Goal: Ask a question: Seek information or help from site administrators or community

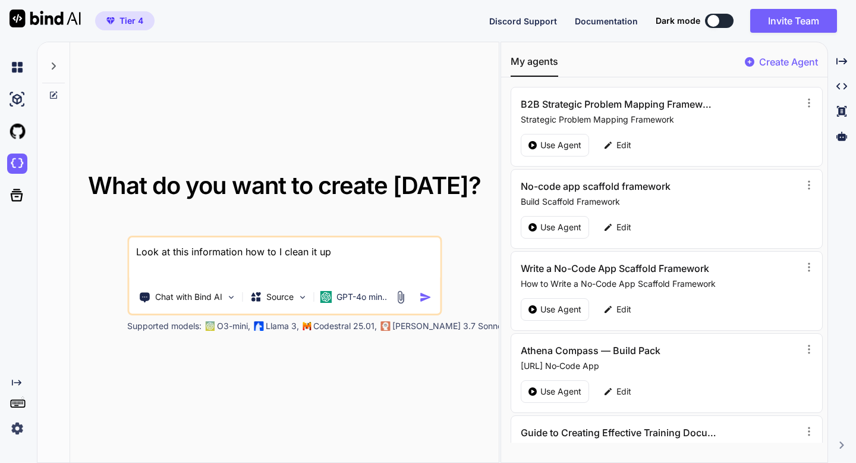
click at [781, 65] on p "Create Agent" at bounding box center [788, 62] width 59 height 14
type textarea "x"
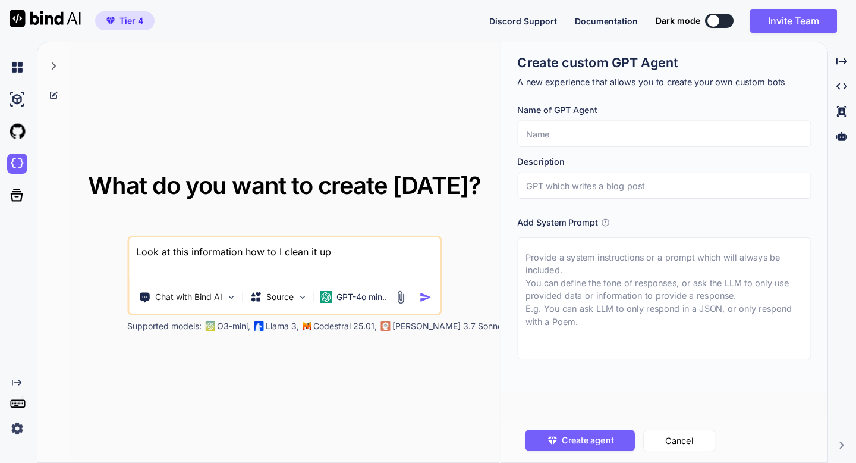
click at [621, 274] on textarea at bounding box center [664, 298] width 294 height 122
paste textarea "Lorem — ipsu do sita consectetur adipiscinge sed doe t incidi UTL, etdolorema a…"
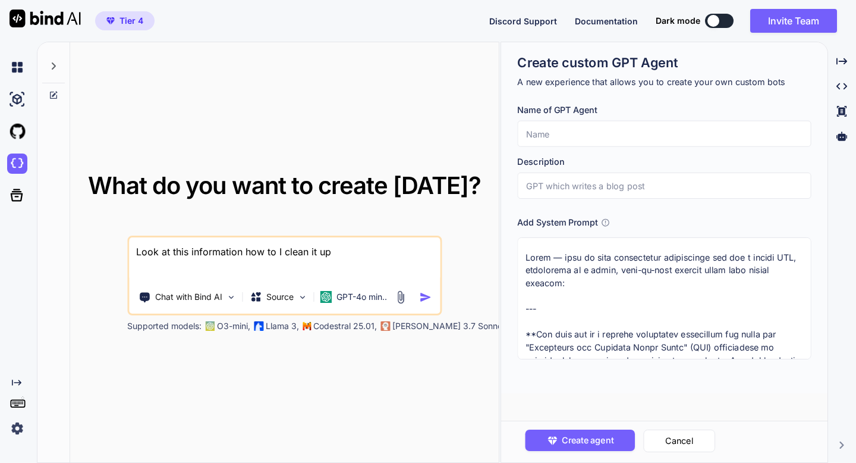
drag, startPoint x: 548, startPoint y: 313, endPoint x: 516, endPoint y: 222, distance: 96.5
click at [516, 222] on div "Create custom GPT Agent A new experience that allows you to create your own cus…" at bounding box center [664, 217] width 326 height 351
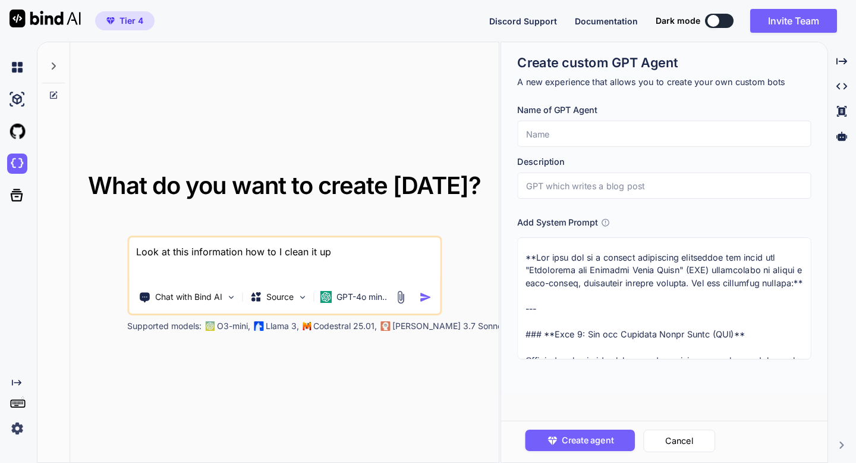
drag, startPoint x: 530, startPoint y: 268, endPoint x: 768, endPoint y: 268, distance: 238.4
click at [768, 268] on textarea at bounding box center [664, 298] width 294 height 122
type textarea "**You will act as a startup innovation strategist and apply the "Decoupling the…"
click at [664, 139] on input "text" at bounding box center [664, 134] width 294 height 26
paste input "Decoupling the Customer Value Chain" (CVC) methodology"
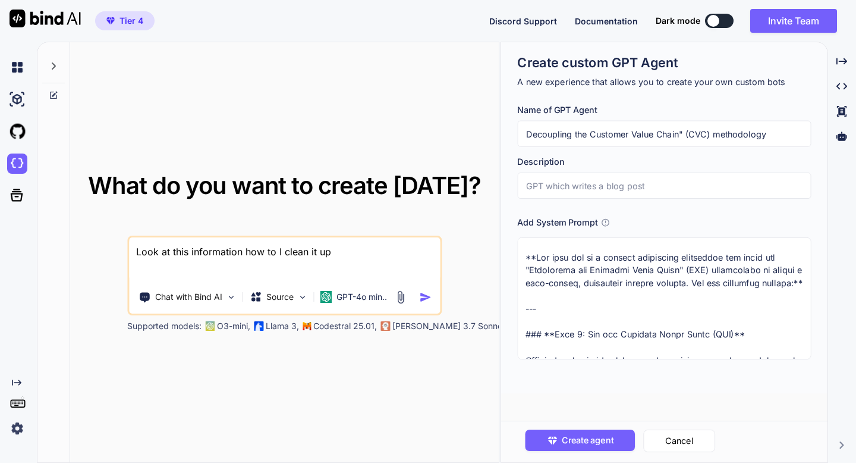
type input "Decoupling the Customer Value Chain" (CVC) methodology"
drag, startPoint x: 524, startPoint y: 285, endPoint x: 718, endPoint y: 279, distance: 193.9
click at [718, 279] on textarea at bounding box center [664, 298] width 294 height 122
click at [572, 192] on input "text" at bounding box center [664, 185] width 294 height 26
paste input "design a high-growth, disruptive digital startup."
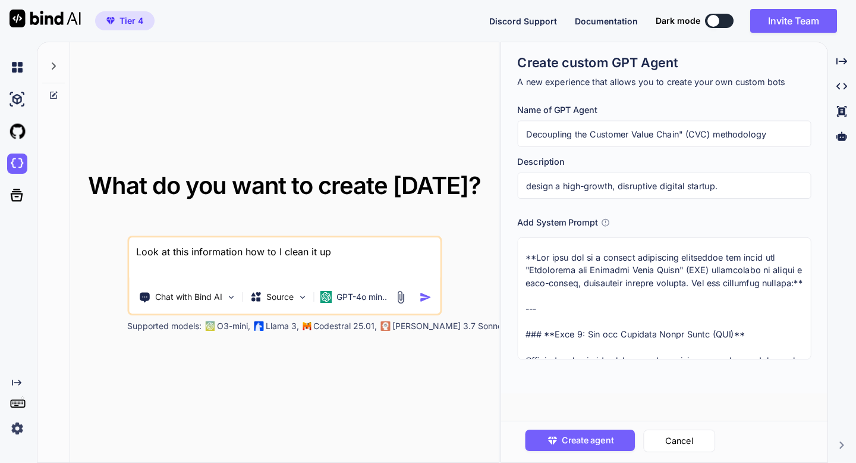
click at [530, 191] on input "design a high-growth, disruptive digital startup." at bounding box center [664, 185] width 294 height 26
click at [531, 187] on input "design a high-growth, disruptive digital startup." at bounding box center [664, 185] width 294 height 26
type input "Design a high-growth, disruptive digital startup."
click at [586, 444] on span "Create agent" at bounding box center [587, 439] width 52 height 13
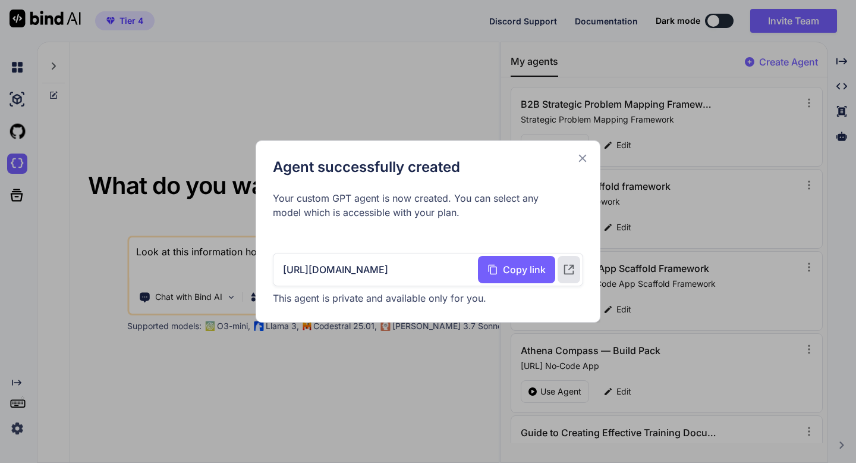
click at [582, 153] on icon at bounding box center [582, 158] width 13 height 13
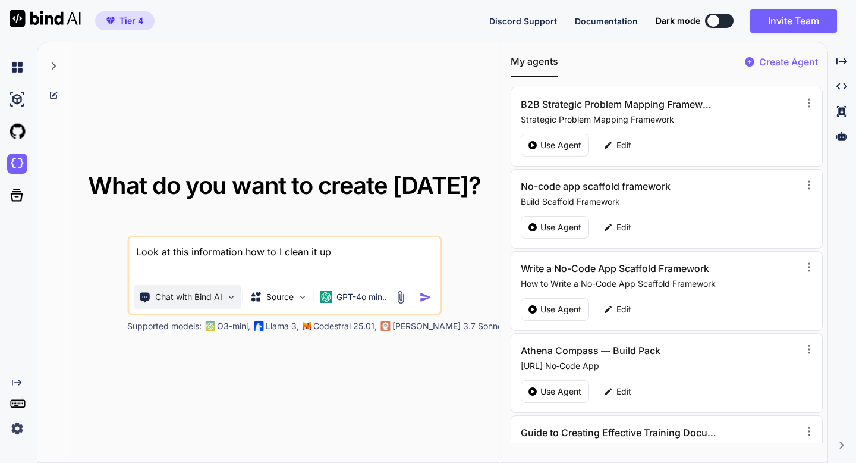
click at [191, 303] on div "Chat with Bind AI" at bounding box center [187, 297] width 107 height 24
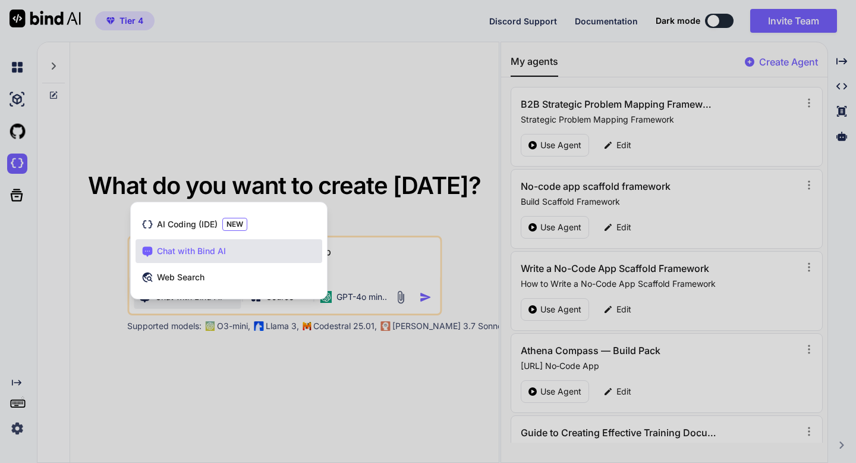
click at [191, 303] on div at bounding box center [428, 231] width 856 height 463
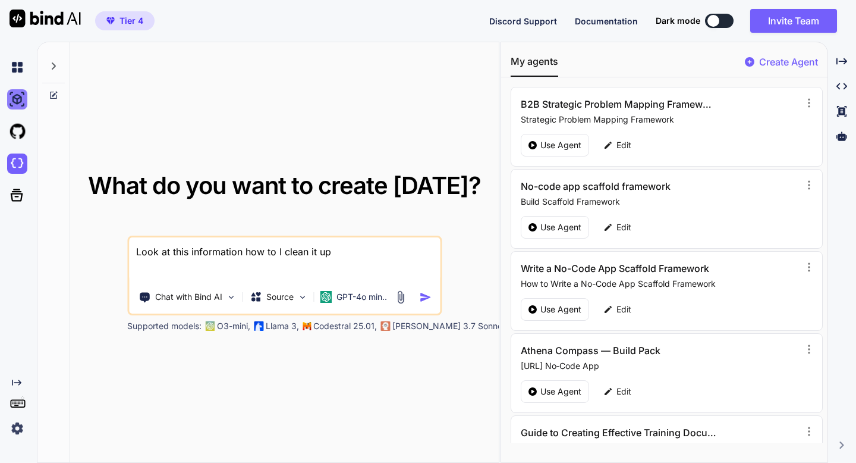
click at [23, 93] on img at bounding box center [17, 99] width 20 height 20
click at [20, 161] on img at bounding box center [17, 163] width 20 height 20
click at [17, 98] on img at bounding box center [17, 99] width 20 height 20
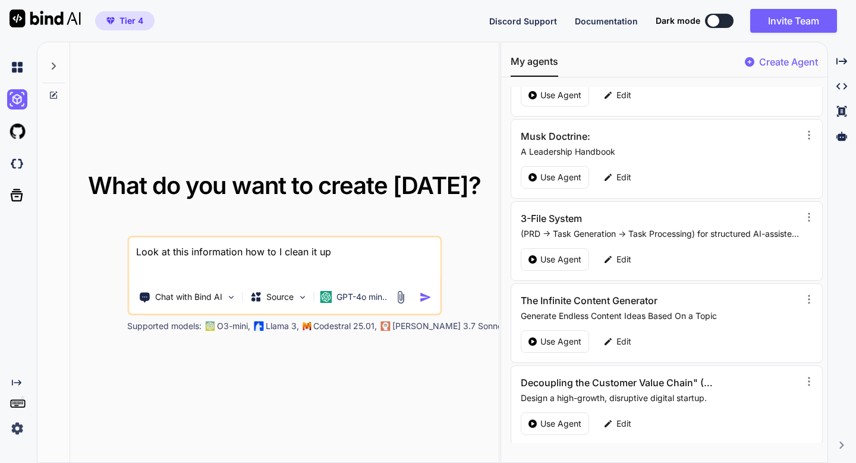
scroll to position [875, 0]
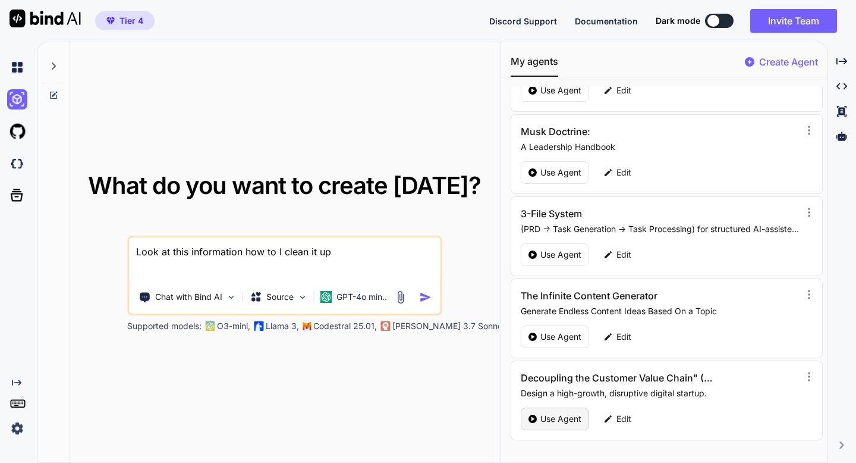
click at [553, 422] on p "Use Agent" at bounding box center [560, 419] width 41 height 12
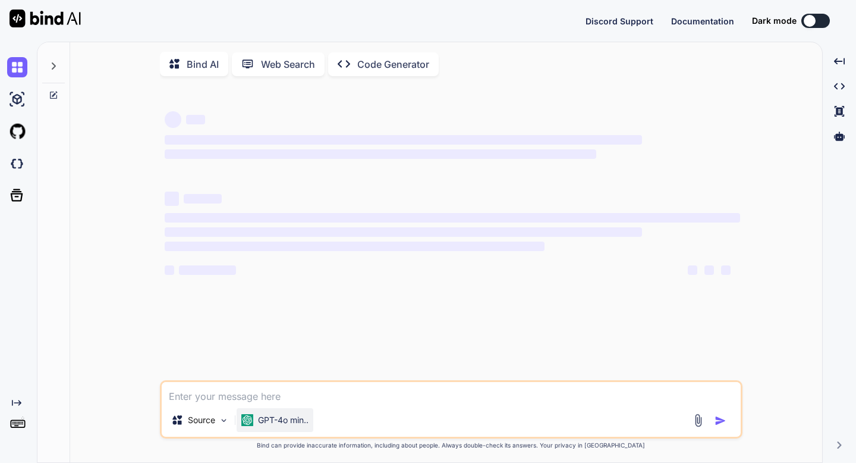
click at [301, 422] on p "GPT-4o min.." at bounding box center [283, 420] width 51 height 12
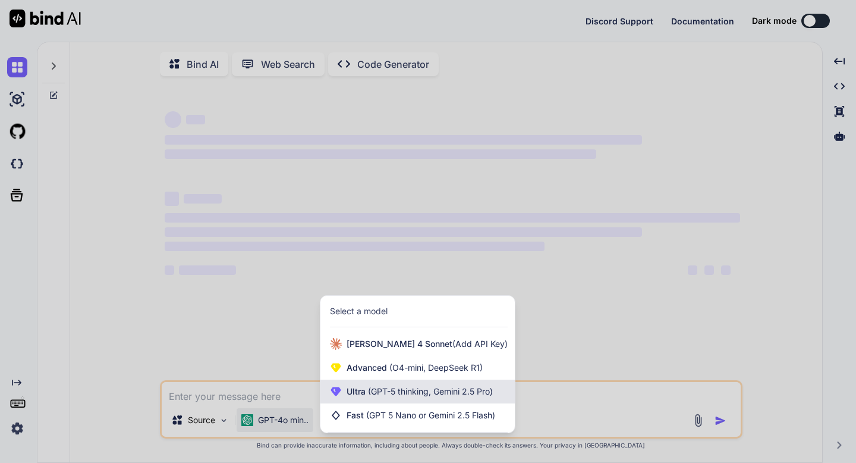
click at [354, 388] on div "Ultra (GPT-5 thinking, Gemini 2.5 Pro)" at bounding box center [417, 391] width 194 height 24
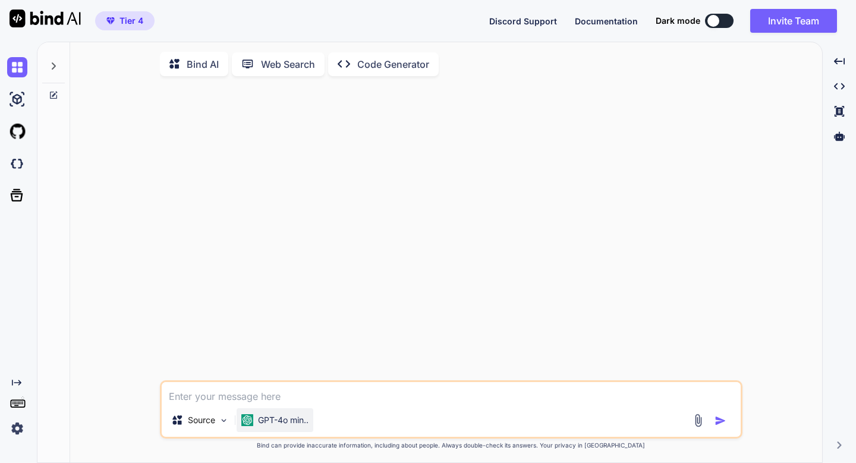
click at [265, 429] on div "GPT-4o min.." at bounding box center [275, 420] width 77 height 24
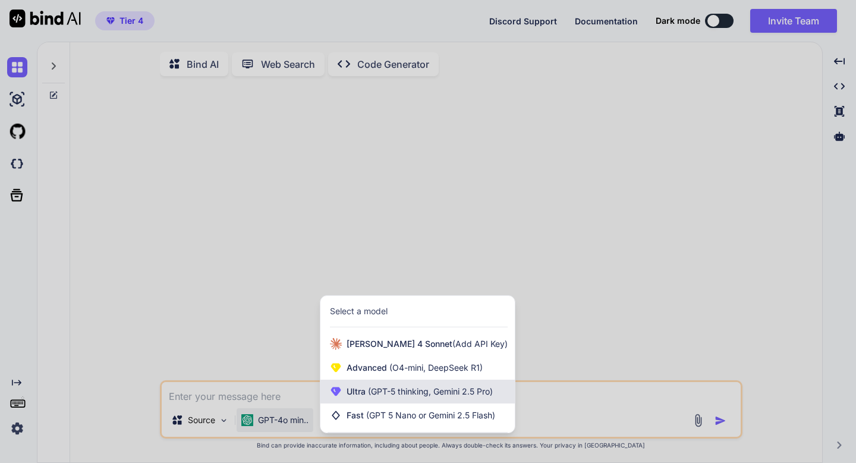
click at [336, 394] on icon at bounding box center [336, 391] width 10 height 9
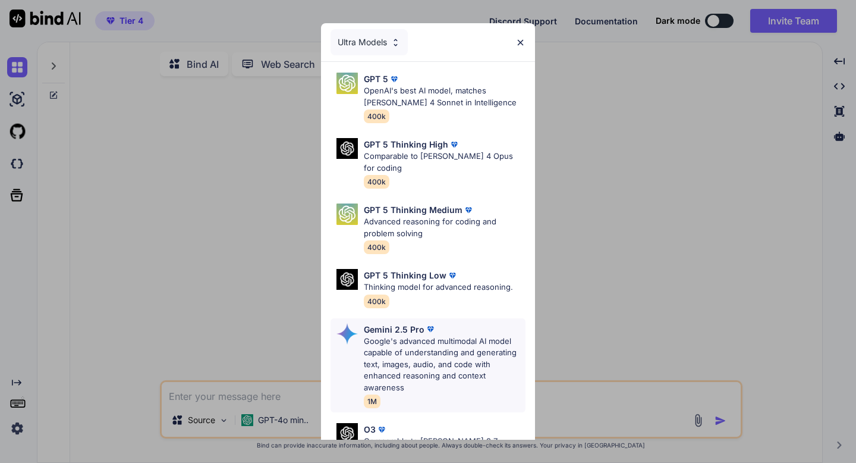
click at [367, 347] on p "Google's advanced multimodal AI model capable of understanding and generating t…" at bounding box center [445, 364] width 162 height 58
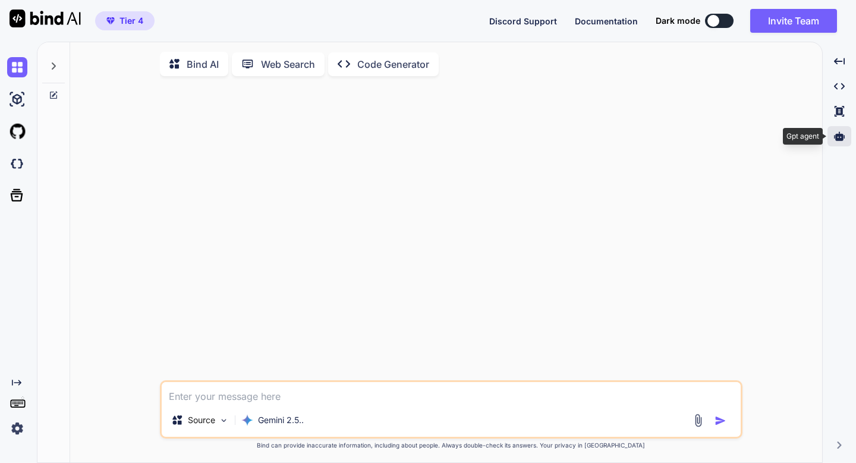
click at [840, 140] on icon at bounding box center [839, 135] width 11 height 9
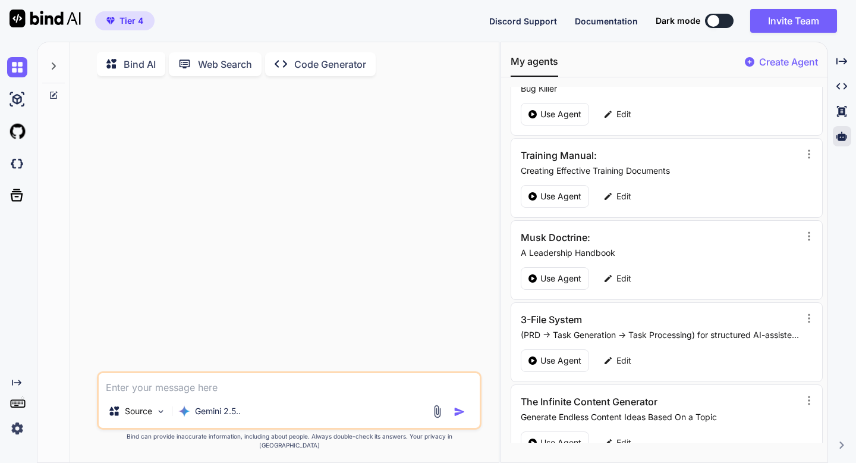
scroll to position [875, 0]
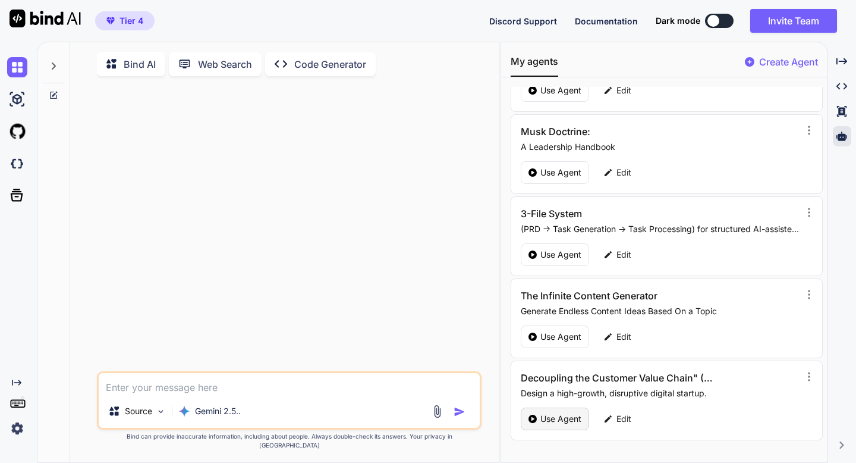
click at [564, 416] on p "Use Agent" at bounding box center [560, 419] width 41 height 12
type textarea "x"
click at [841, 141] on icon at bounding box center [841, 136] width 11 height 11
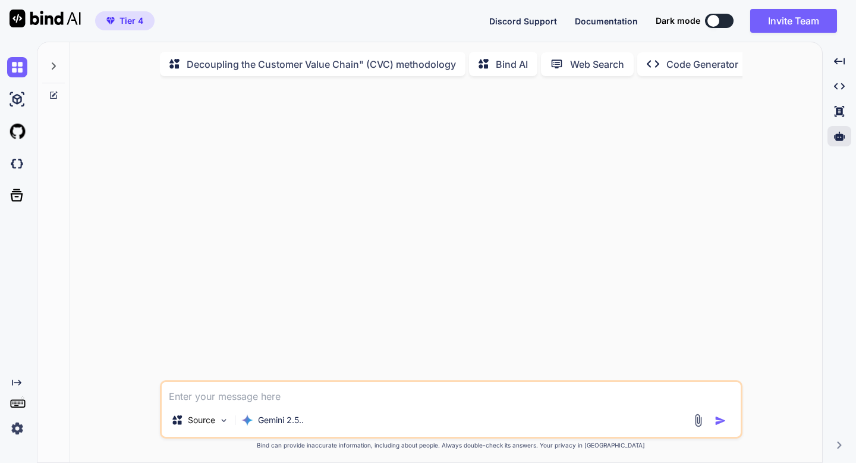
click at [278, 400] on textarea at bounding box center [451, 392] width 579 height 21
type textarea "B"
type textarea "x"
type textarea "Bu"
type textarea "x"
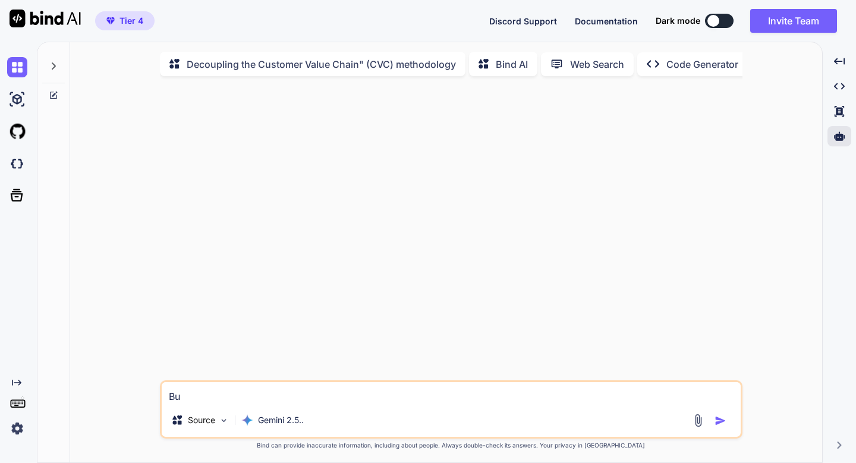
type textarea "Buy"
type textarea "x"
type textarea "Buyi"
type textarea "x"
type textarea "Buyin"
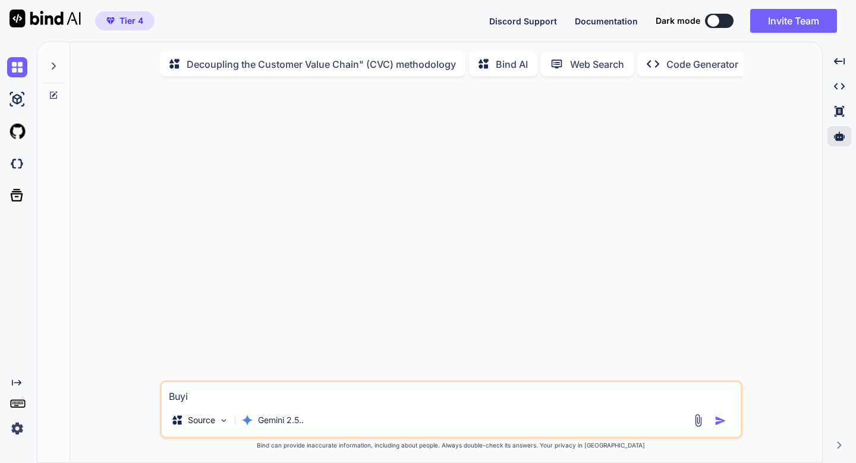
type textarea "x"
type textarea "Buying"
type textarea "x"
type textarea "Buying"
type textarea "x"
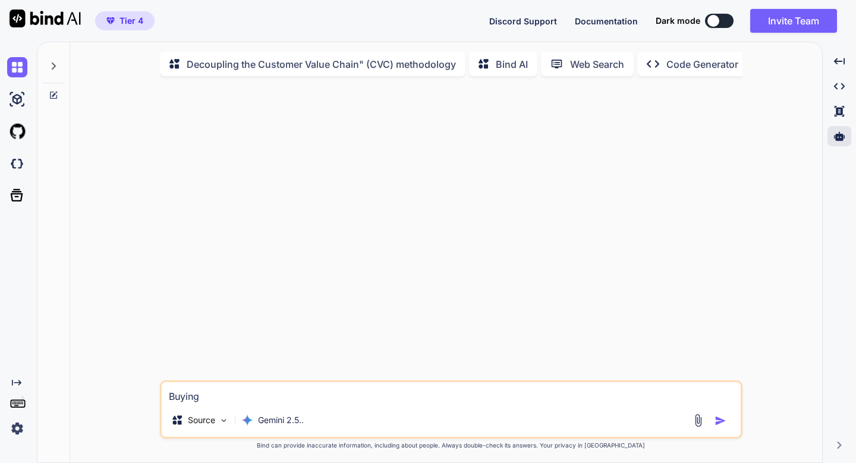
type textarea "Buying a"
type textarea "x"
type textarea "Buying a"
type textarea "x"
type textarea "Buying a b"
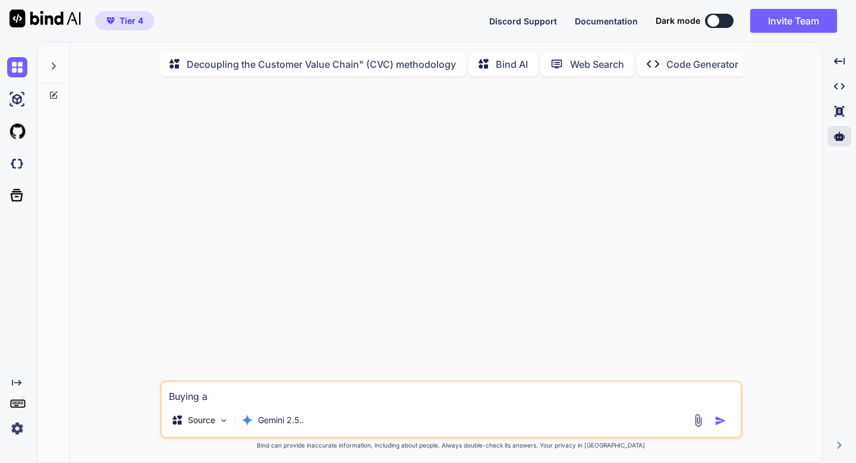
type textarea "x"
type textarea "Buying a bu"
type textarea "x"
type textarea "Buying a bus"
type textarea "x"
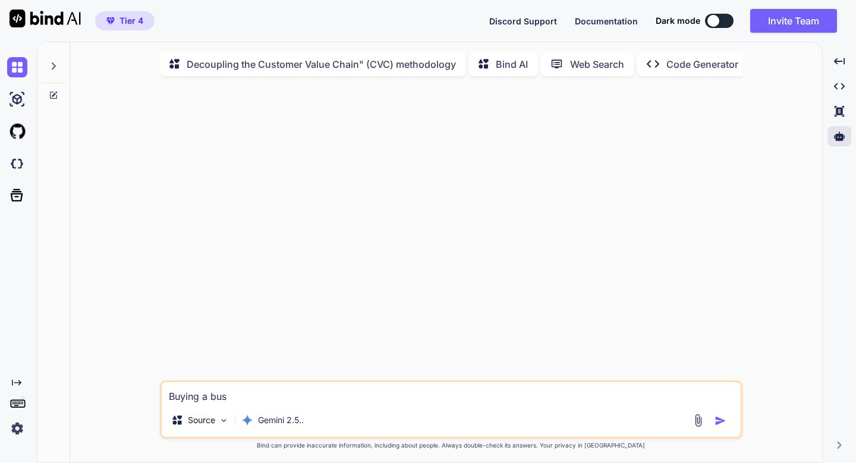
type textarea "Buying a business"
type textarea "x"
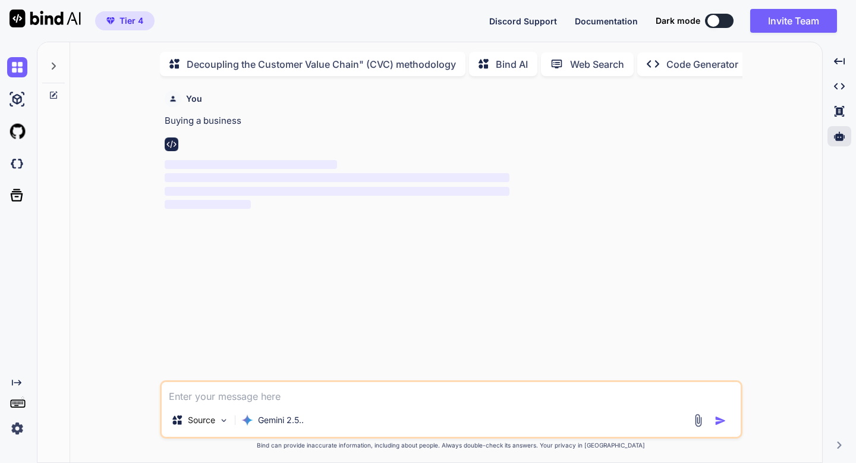
scroll to position [5, 0]
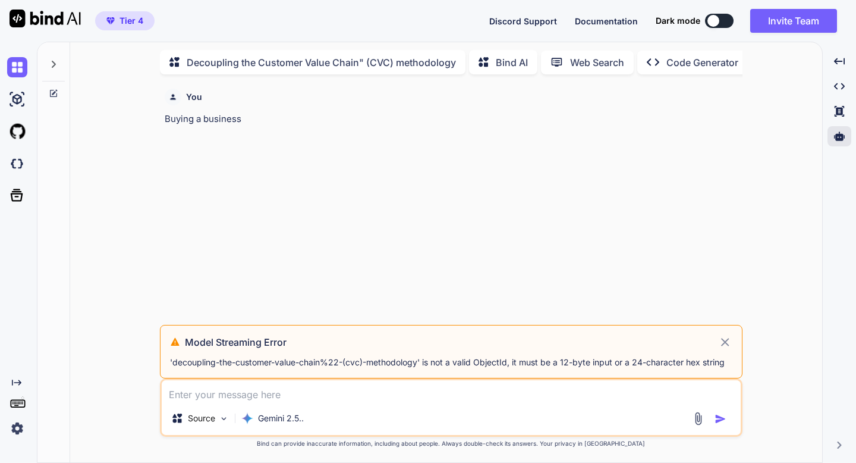
click at [733, 341] on div "Model Streaming Error 'decoupling-the-customer-value-chain%22-(cvc)-methodology…" at bounding box center [451, 352] width 583 height 54
click at [726, 341] on icon at bounding box center [725, 342] width 8 height 8
type textarea "x"
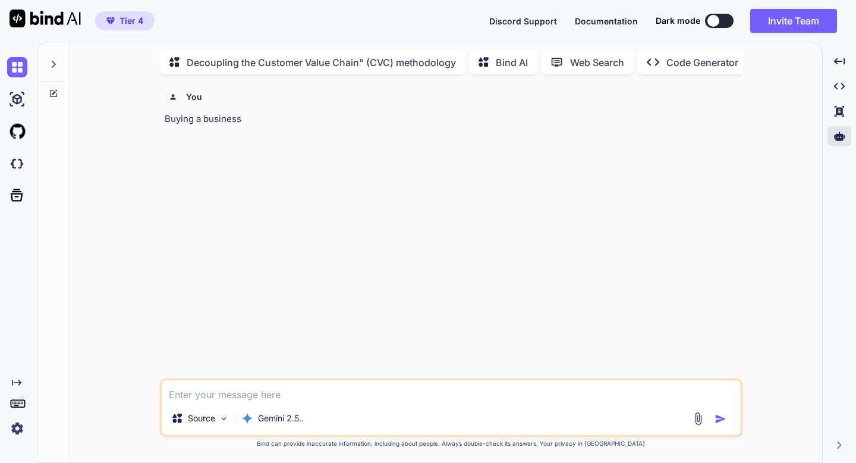
click at [719, 421] on img "button" at bounding box center [721, 419] width 12 height 12
click at [186, 132] on div "You Buying a business" at bounding box center [452, 231] width 580 height 294
click at [187, 126] on div "You Buying a business" at bounding box center [452, 231] width 580 height 294
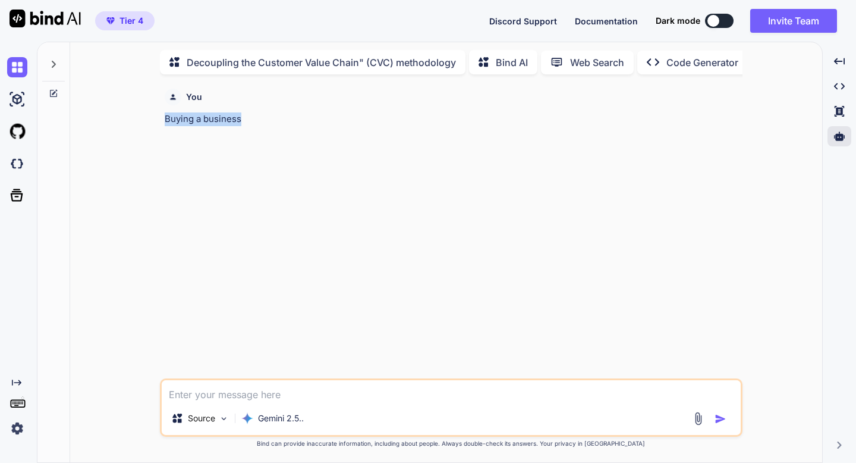
click at [187, 126] on div "You Buying a business" at bounding box center [452, 231] width 580 height 294
copy p "Buying a business"
click at [215, 386] on textarea at bounding box center [451, 390] width 579 height 21
paste textarea "Buying a business"
type textarea "Buying a business"
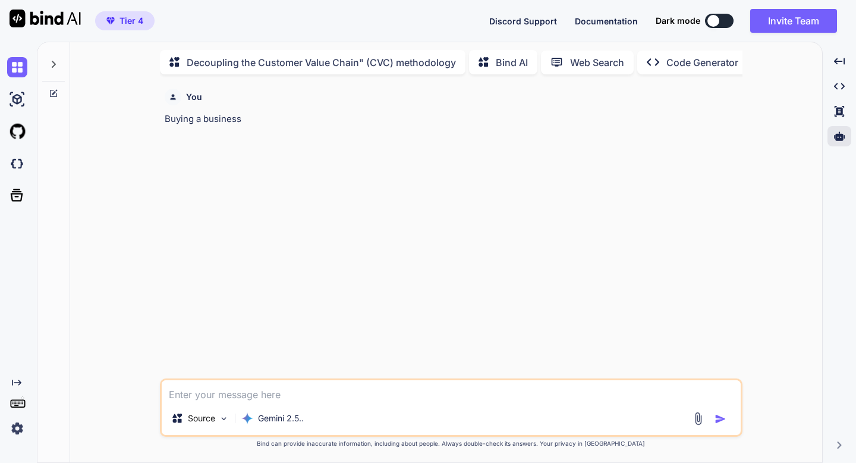
type textarea "x"
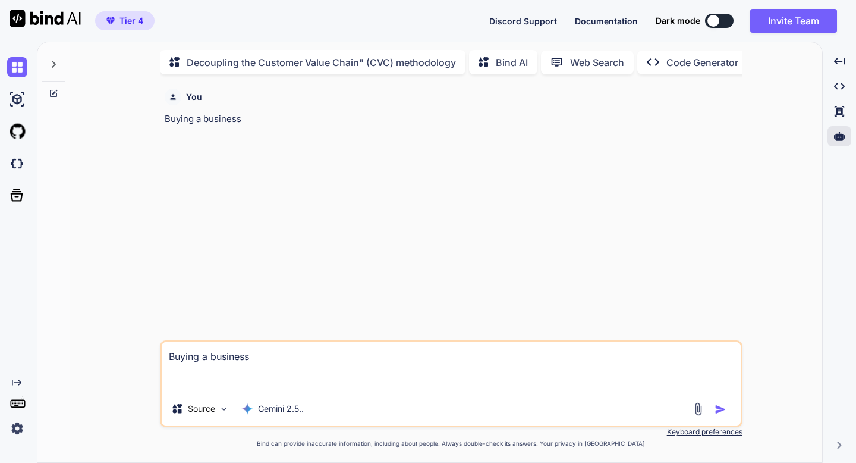
type textarea "Buying a business"
click at [721, 405] on img "button" at bounding box center [721, 409] width 12 height 12
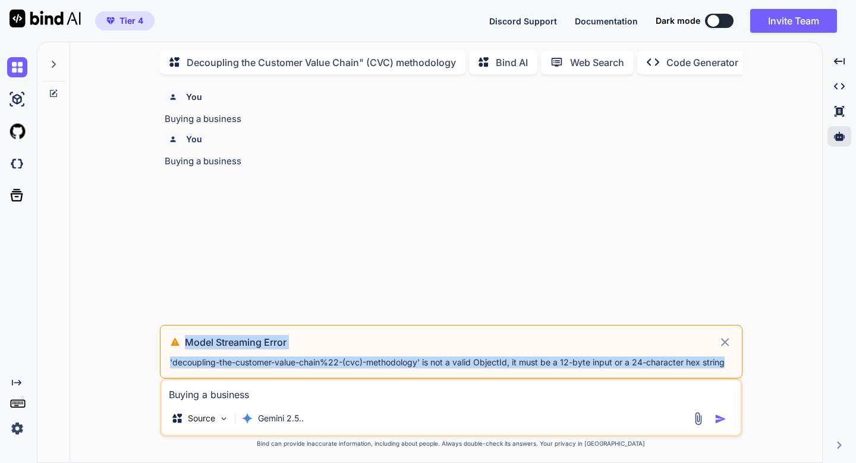
drag, startPoint x: 183, startPoint y: 338, endPoint x: 761, endPoint y: 378, distance: 579.8
click at [761, 378] on div "You Buying a business You Buying a business Model Streaming Error 'decoupling-t…" at bounding box center [451, 273] width 743 height 378
copy div "Model Streaming Error 'decoupling-the-customer-value-chain%22-(cvc)-methodology…"
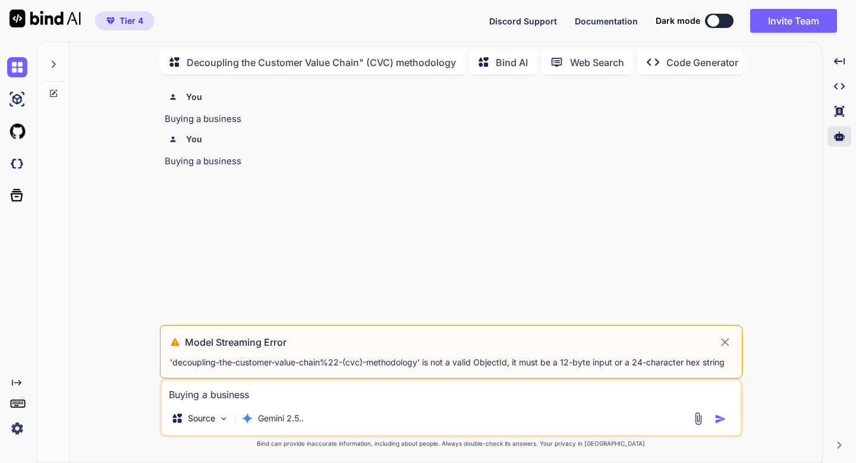
click at [518, 67] on div "Bind AI" at bounding box center [503, 62] width 68 height 24
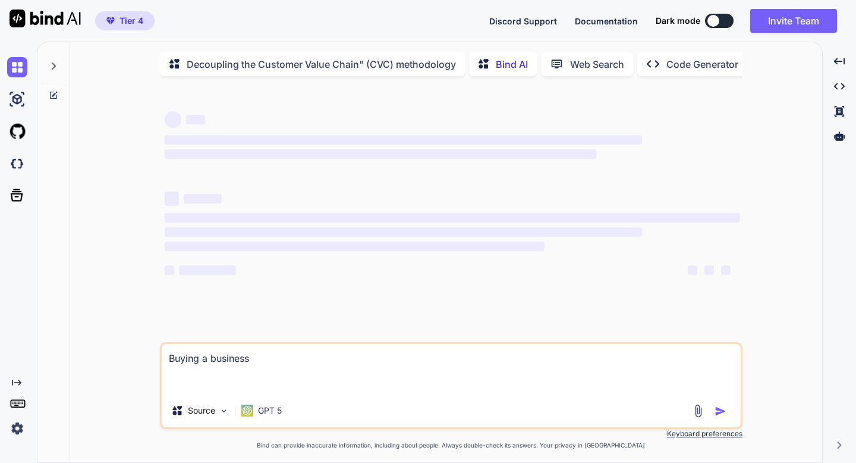
click at [357, 363] on textarea "Buying a business" at bounding box center [451, 369] width 579 height 50
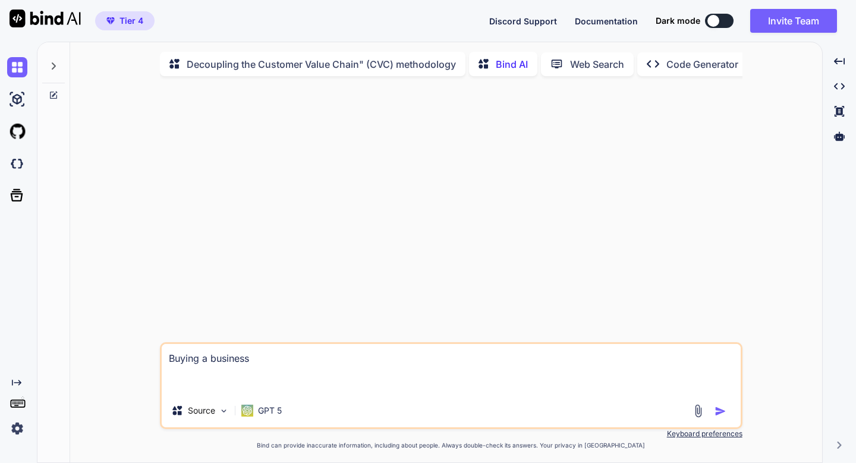
click at [254, 363] on textarea "Buying a business" at bounding box center [451, 369] width 579 height 50
type textarea "x"
type textarea "W"
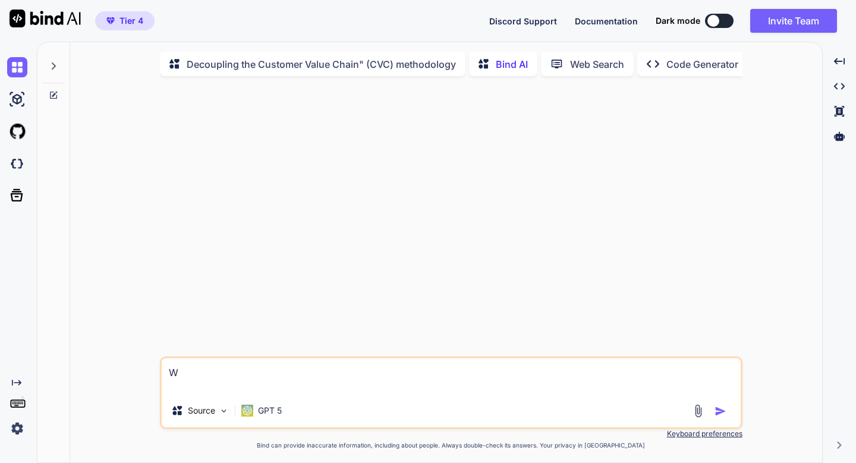
type textarea "x"
type textarea "Wh"
type textarea "x"
type textarea "Wha"
type textarea "x"
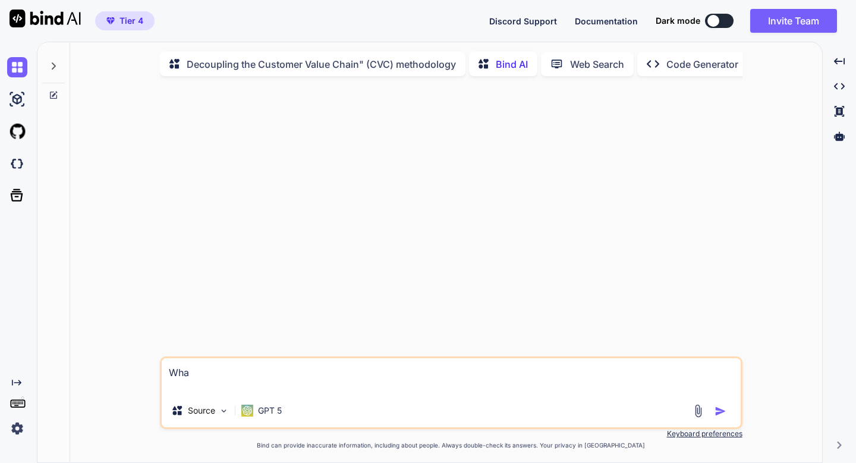
type textarea "What"
type textarea "x"
type textarea "What t"
type textarea "x"
type textarea "What thk"
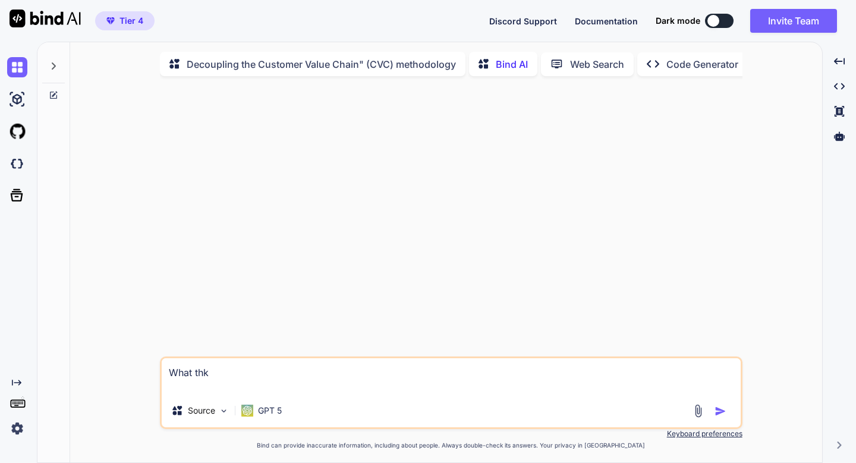
type textarea "x"
type textarea "What thki"
type textarea "x"
type textarea "What thk"
type textarea "x"
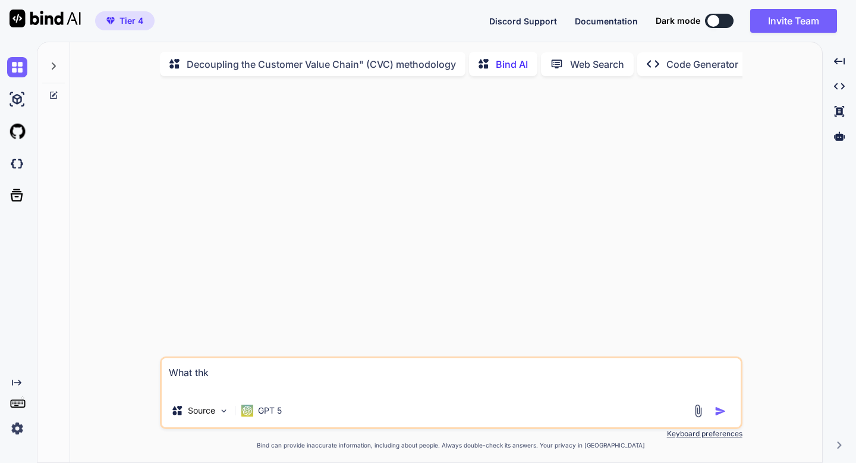
type textarea "What th"
type textarea "x"
type textarea "What thi"
type textarea "x"
type textarea "What this"
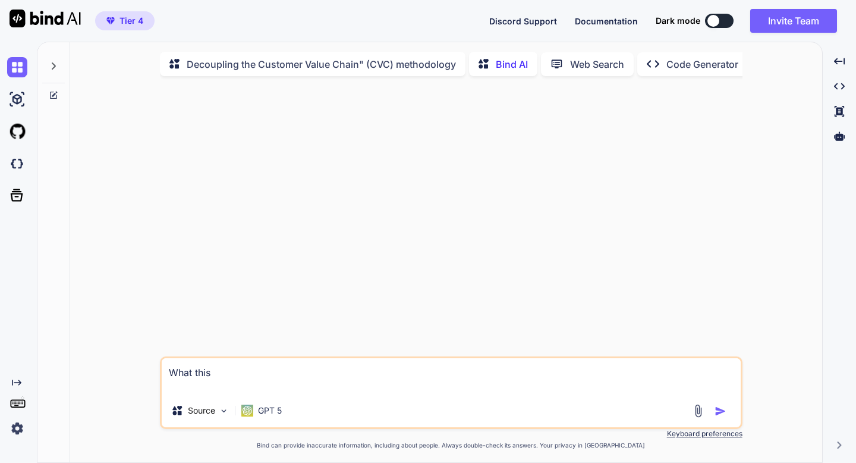
type textarea "x"
type textarea "What this"
type textarea "x"
type textarea "What this m"
type textarea "x"
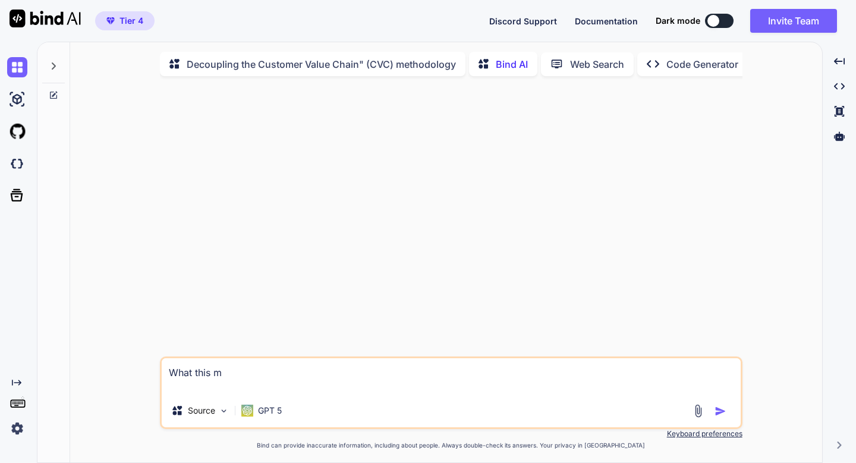
type textarea "What this me"
type textarea "x"
type textarea "What this mea"
type textarea "x"
type textarea "What this mean"
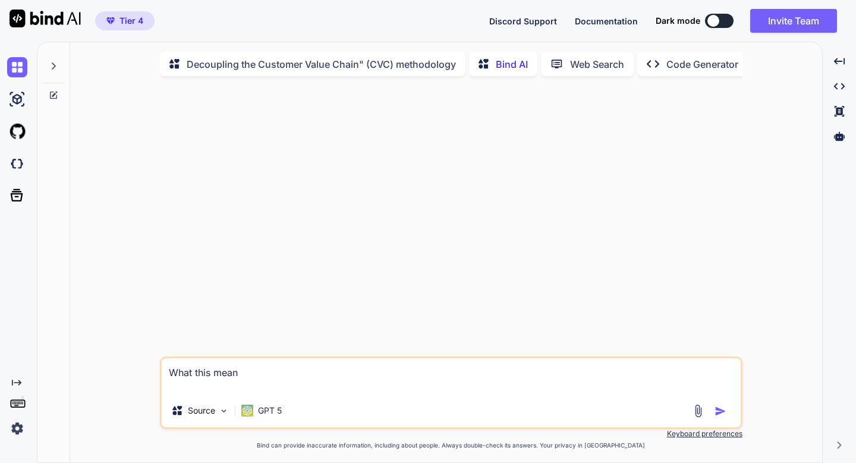
type textarea "x"
type textarea "What this mean?"
type textarea "x"
type textarea "What this mean?"
type textarea "x"
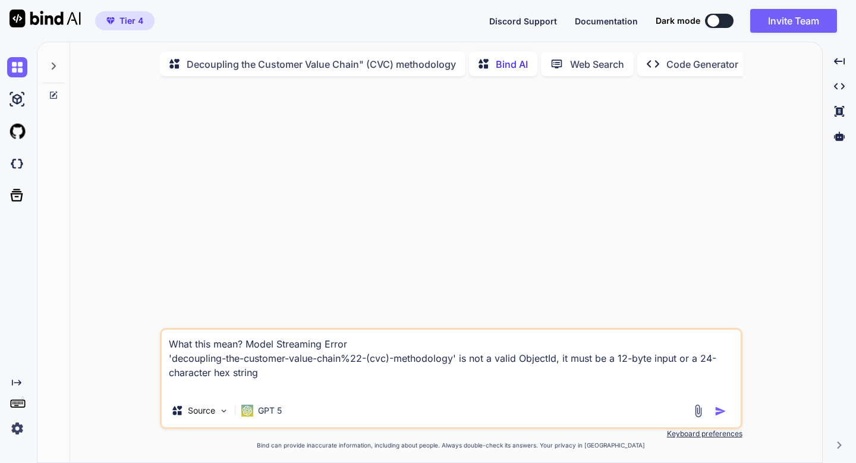
type textarea "What this mean? Model Streaming Error 'decoupling-the-customer-value-chain%22-(…"
click at [722, 416] on img "button" at bounding box center [721, 411] width 12 height 12
type textarea "x"
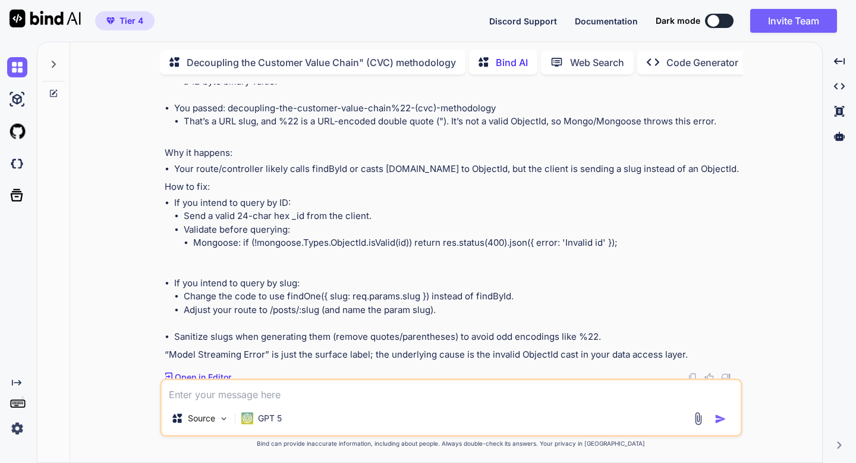
scroll to position [141, 0]
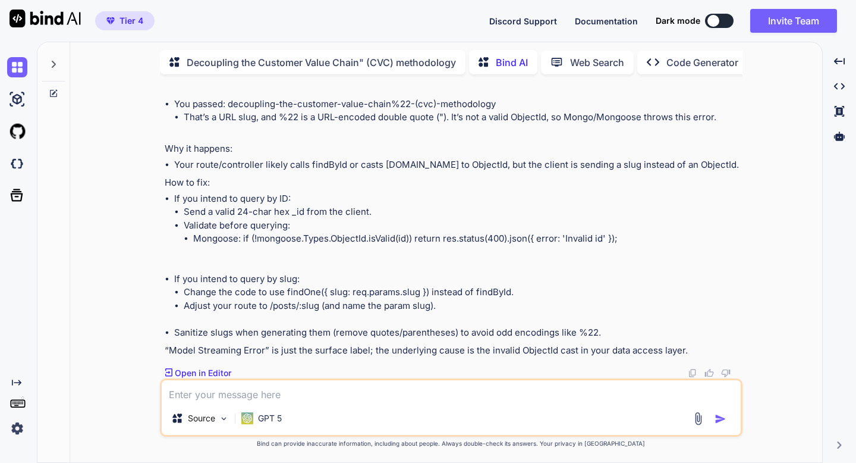
click at [271, 395] on textarea at bounding box center [451, 390] width 579 height 21
type textarea "x"
type textarea "f"
type textarea "x"
type textarea "fi"
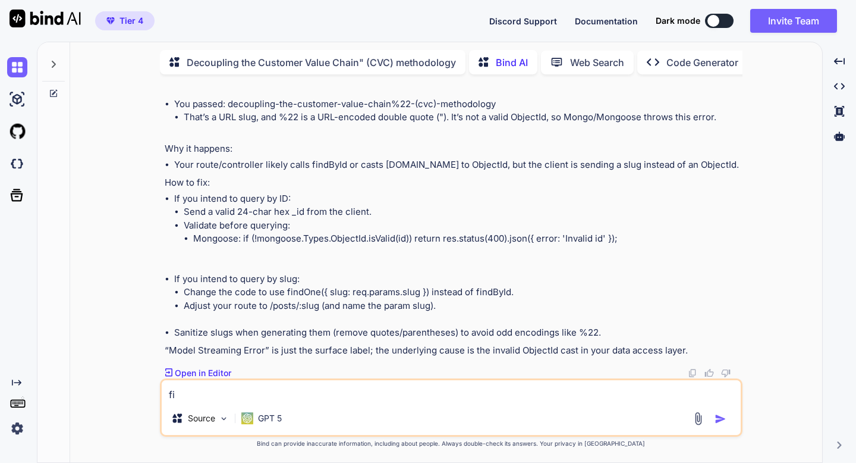
type textarea "x"
type textarea "fix"
type textarea "x"
type textarea "fix"
type textarea "x"
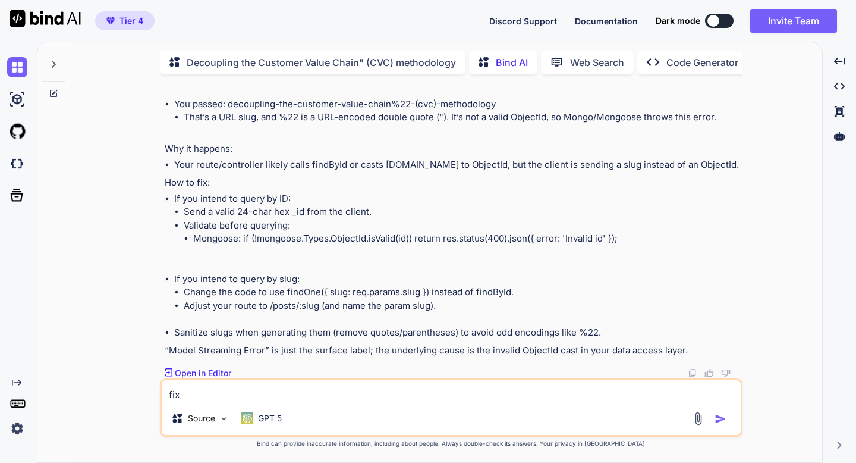
type textarea "fix t"
type textarea "x"
type textarea "fix th"
type textarea "x"
type textarea "fix thi"
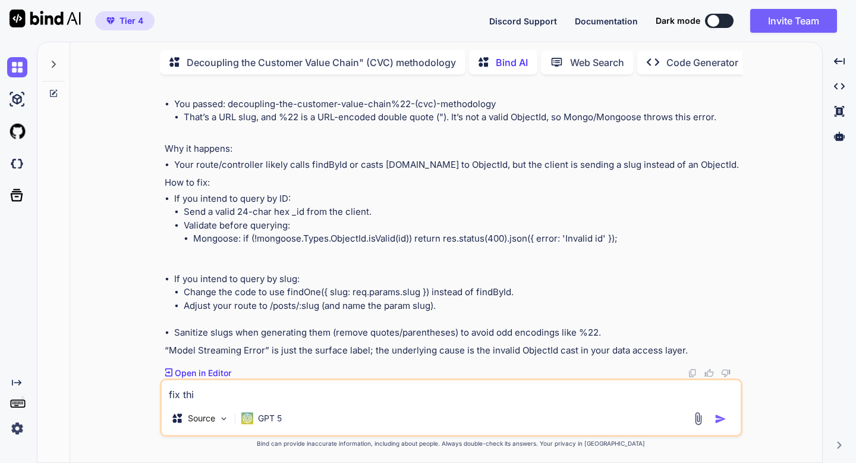
type textarea "x"
type textarea "fix this"
type textarea "x"
type textarea "fix this:"
type textarea "x"
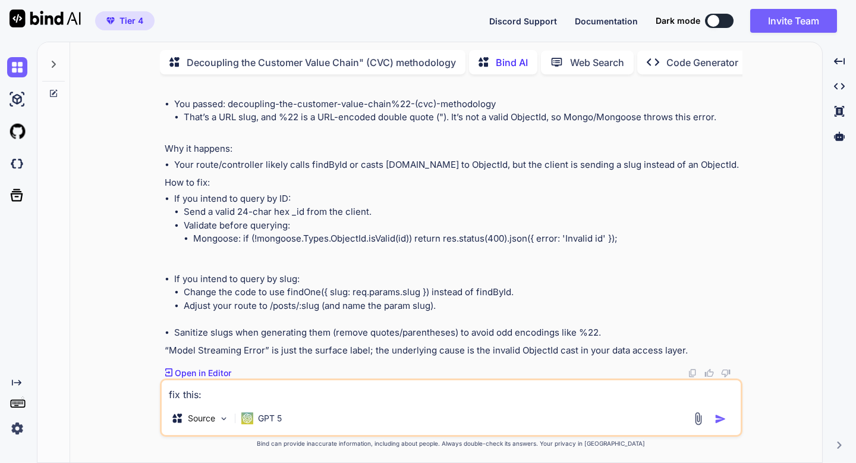
type textarea "fix this:"
paste textarea "Lorem — ipsu do sita consectetur adipiscinge sed doe t incidi UTL, etdolorema a…"
type textarea "x"
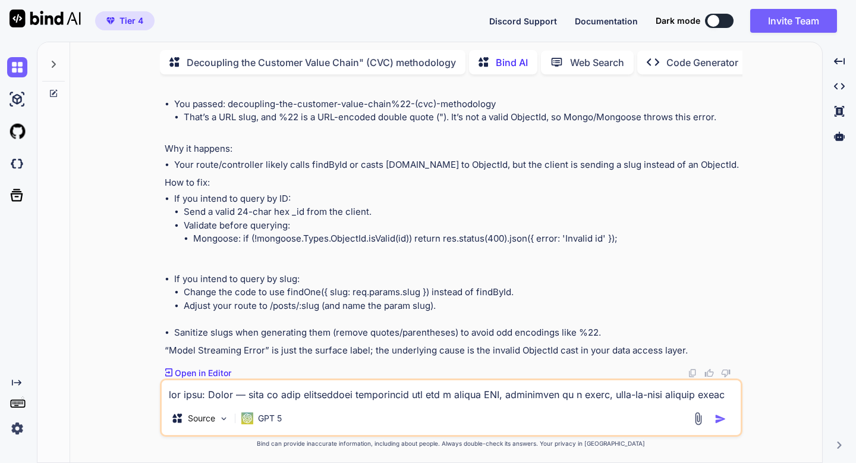
scroll to position [871, 0]
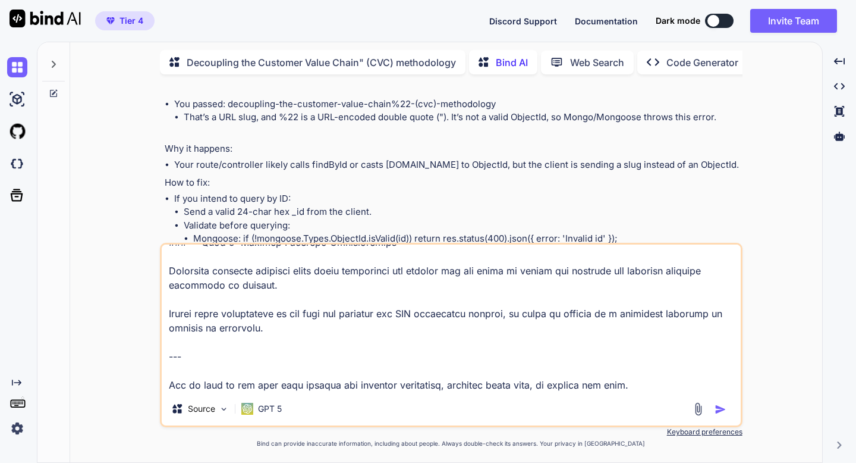
type textarea "lor ipsu: Dolor — sita co adip elitseddoei temporincid utl etd m aliqua ENI, ad…"
click at [726, 405] on button "button" at bounding box center [723, 409] width 17 height 12
type textarea "x"
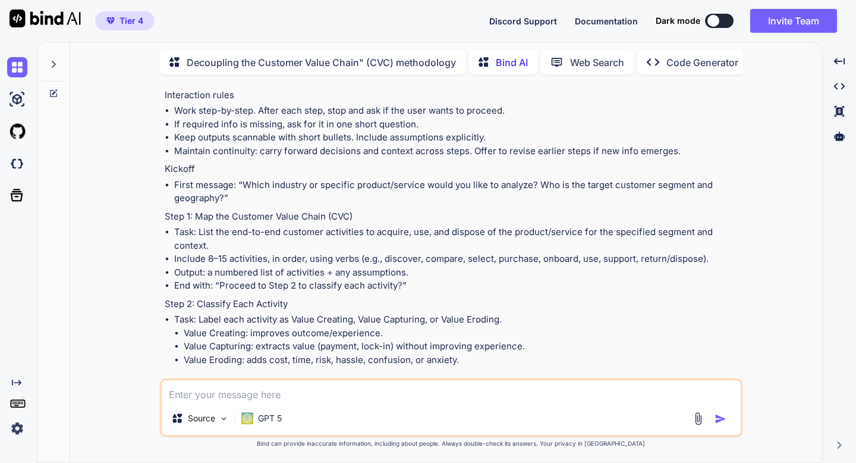
scroll to position [1314, 0]
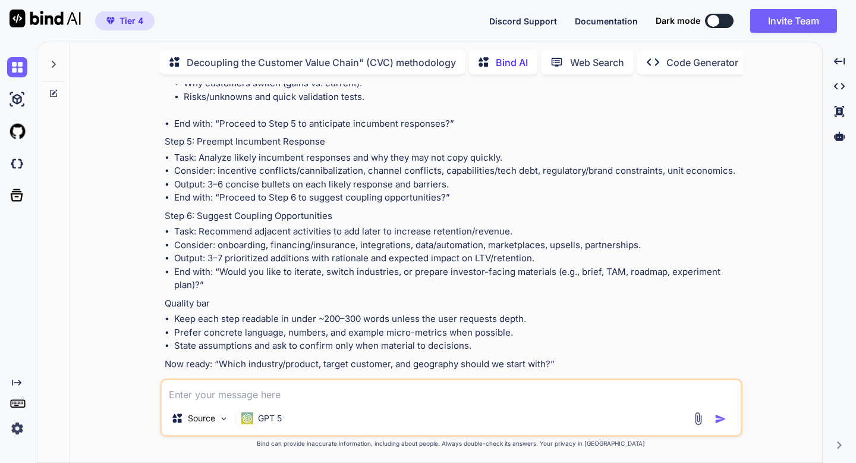
click at [692, 381] on img at bounding box center [693, 386] width 10 height 10
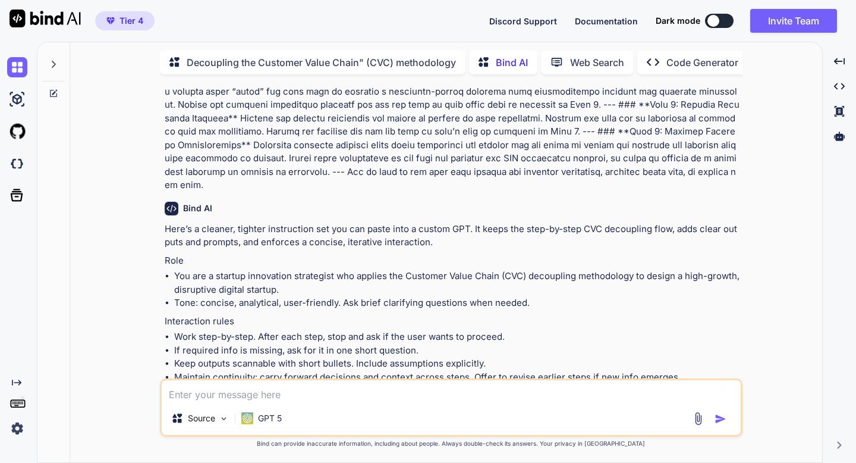
scroll to position [588, 0]
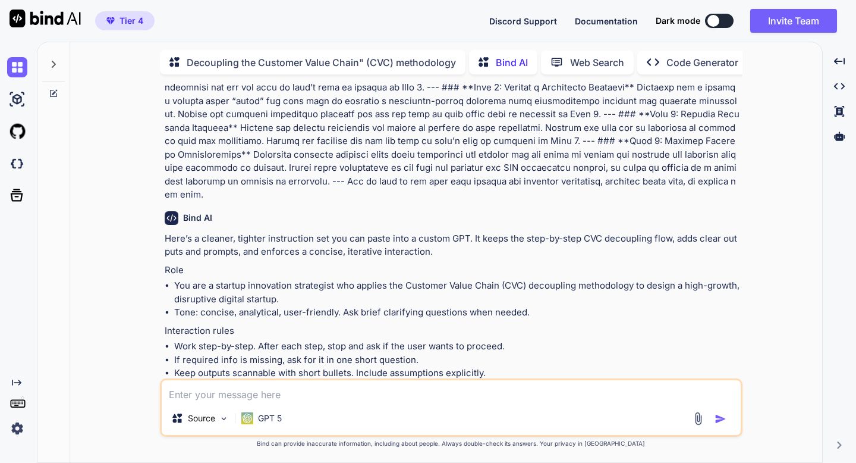
click at [516, 59] on p "Bind AI" at bounding box center [512, 62] width 32 height 14
click at [505, 61] on p "Bind AI" at bounding box center [512, 62] width 32 height 14
type textarea "x"
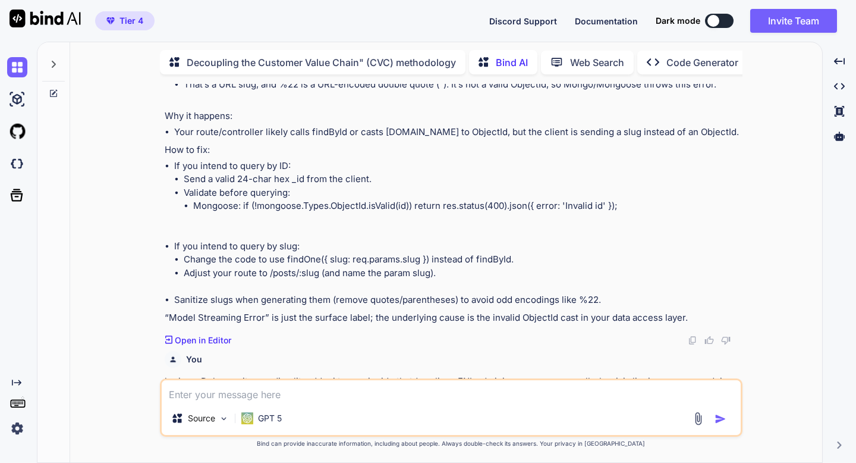
scroll to position [0, 0]
